Goal: Information Seeking & Learning: Learn about a topic

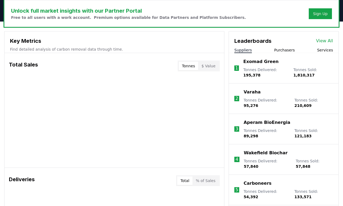
scroll to position [169, 0]
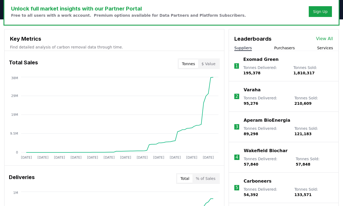
click at [196, 65] on button "Tonnes" at bounding box center [188, 64] width 19 height 9
click at [212, 62] on button "$ Value" at bounding box center [208, 64] width 20 height 9
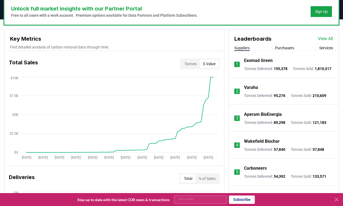
click at [204, 177] on button "% of Sales" at bounding box center [206, 178] width 23 height 9
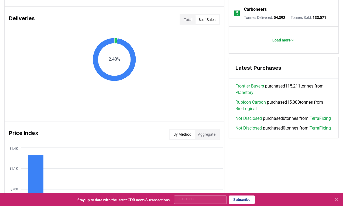
scroll to position [330, 0]
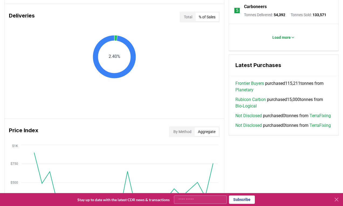
click at [205, 133] on button "Aggregate" at bounding box center [206, 131] width 24 height 9
click at [179, 133] on button "By Method" at bounding box center [182, 131] width 25 height 9
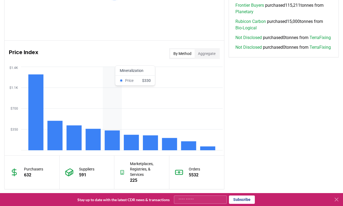
scroll to position [411, 0]
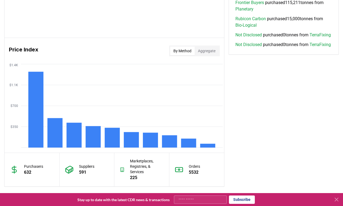
click at [211, 46] on div "By Method Aggregate" at bounding box center [194, 51] width 51 height 11
click at [211, 48] on button "Aggregate" at bounding box center [206, 51] width 24 height 9
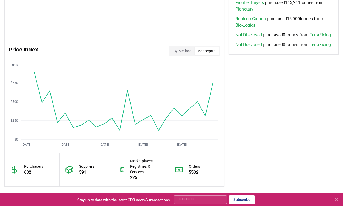
click at [184, 51] on button "By Method" at bounding box center [182, 51] width 25 height 9
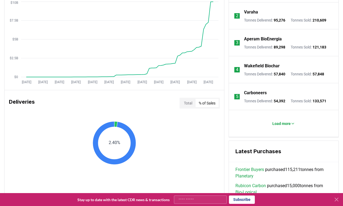
scroll to position [222, 0]
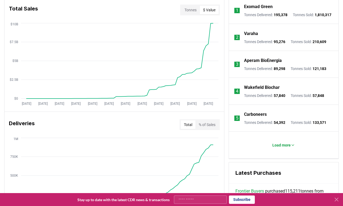
click at [183, 123] on button "Total" at bounding box center [187, 124] width 15 height 9
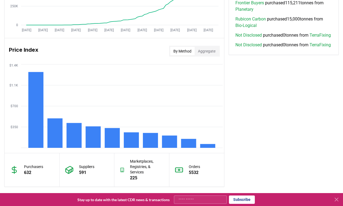
scroll to position [411, 0]
